Goal: Task Accomplishment & Management: Manage account settings

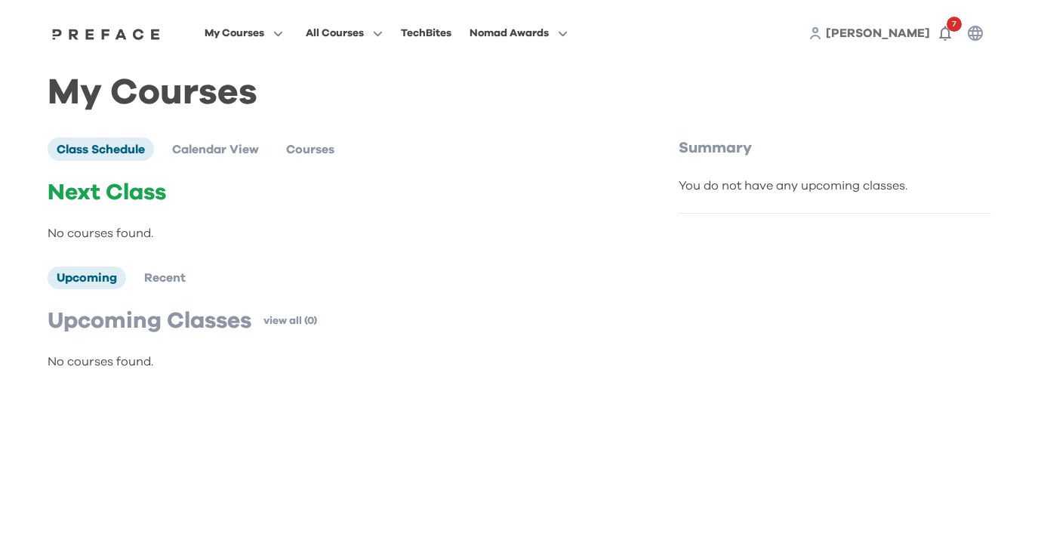
click at [903, 33] on span "[PERSON_NAME]" at bounding box center [878, 33] width 104 height 12
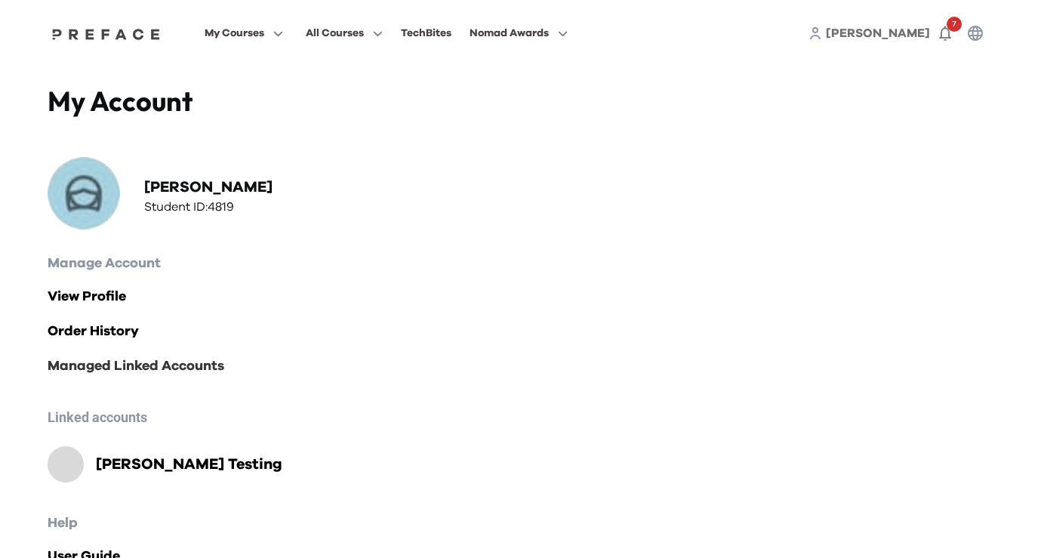
scroll to position [58, 0]
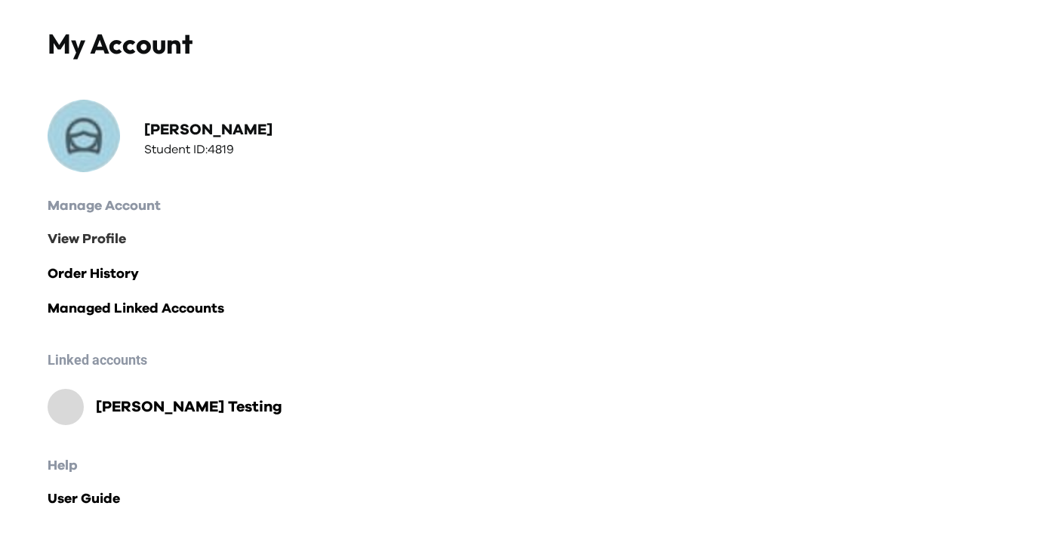
click at [99, 242] on link "View Profile" at bounding box center [520, 239] width 944 height 21
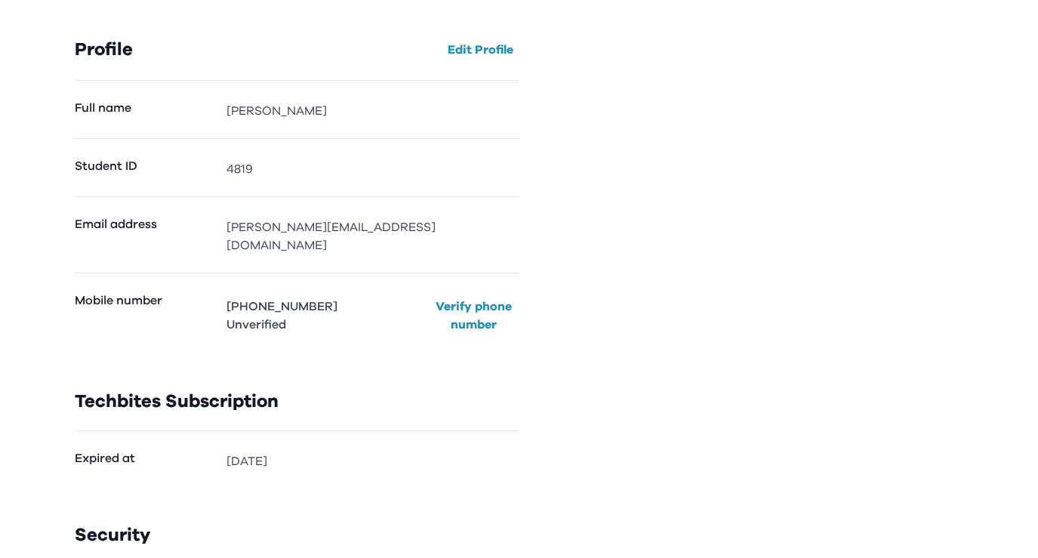
scroll to position [238, 0]
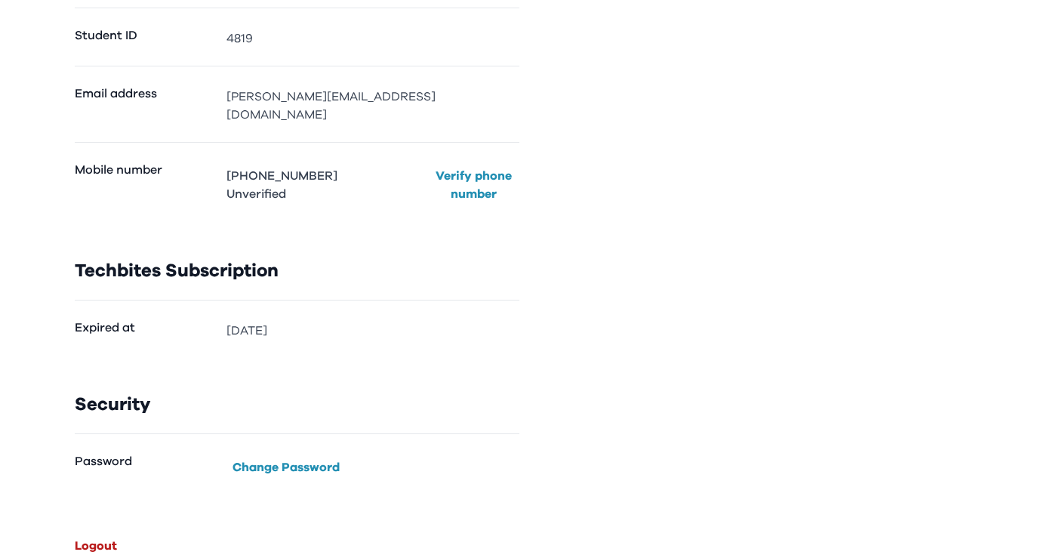
click at [106, 534] on button "Logout" at bounding box center [96, 546] width 54 height 24
